Goal: Navigation & Orientation: Go to known website

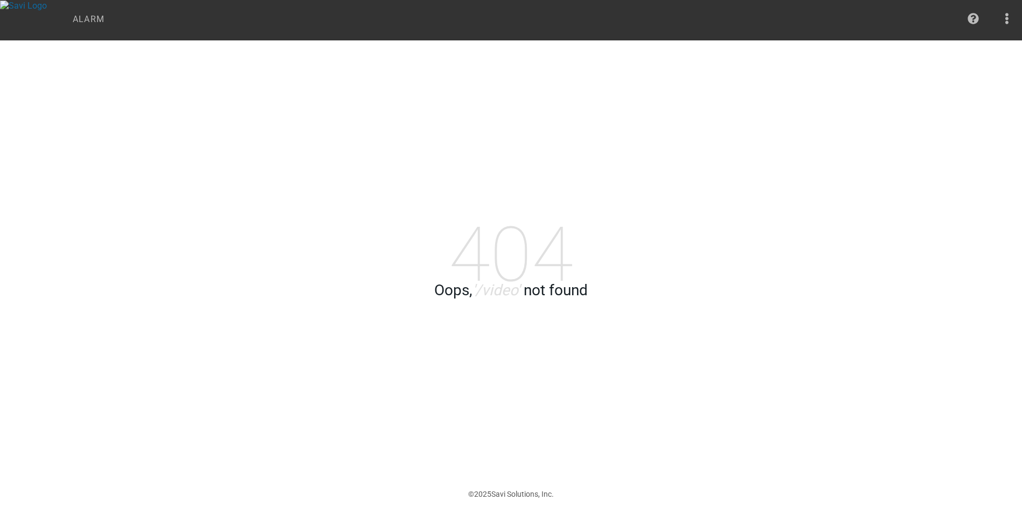
drag, startPoint x: 354, startPoint y: 241, endPoint x: 385, endPoint y: 161, distance: 86.1
drag, startPoint x: 385, startPoint y: 161, endPoint x: 336, endPoint y: 142, distance: 52.3
click at [336, 142] on div "404 Oops, '/video' not found" at bounding box center [511, 272] width 404 height 514
